Goal: Ask a question

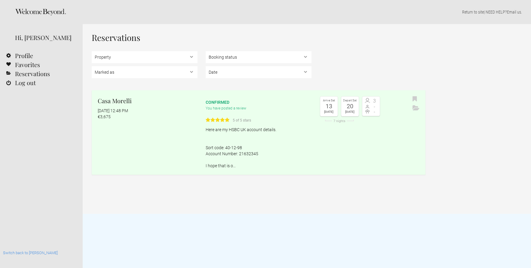
select select "EUR"
click at [194, 122] on link "Casa [PERSON_NAME] [DATE] 12:48 PM €3,675 confirmed You have posted a review 5 …" at bounding box center [259, 132] width 334 height 84
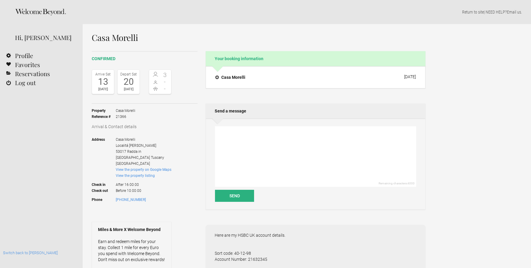
select select "EUR"
click at [239, 140] on textarea at bounding box center [315, 156] width 201 height 60
